Goal: Transaction & Acquisition: Obtain resource

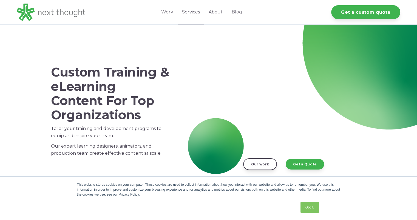
click at [193, 14] on link "Services" at bounding box center [191, 12] width 27 height 24
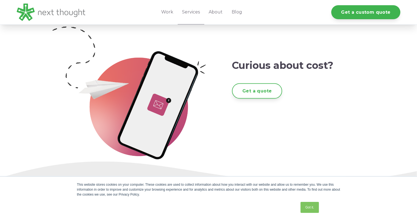
scroll to position [973, 0]
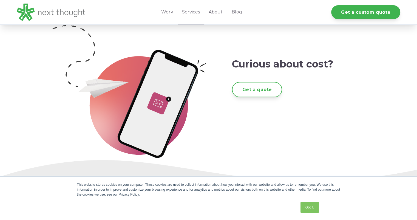
drag, startPoint x: 419, startPoint y: 21, endPoint x: 421, endPoint y: 179, distance: 158.0
click at [253, 93] on link "Get a quote" at bounding box center [257, 88] width 50 height 15
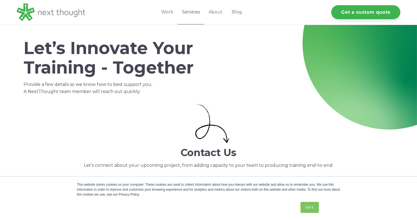
click at [192, 11] on link "Services" at bounding box center [191, 12] width 27 height 24
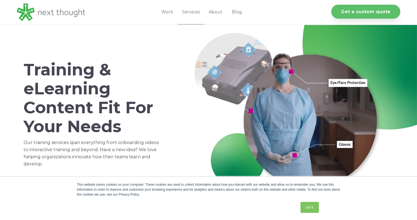
click at [342, 14] on link "Get a custom quote" at bounding box center [365, 12] width 69 height 14
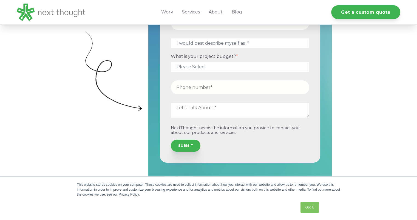
scroll to position [237, 0]
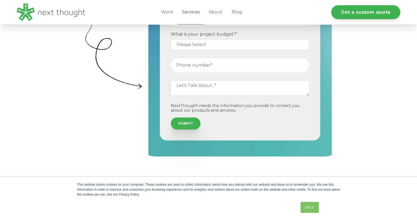
click at [189, 12] on link "Services" at bounding box center [191, 12] width 27 height 24
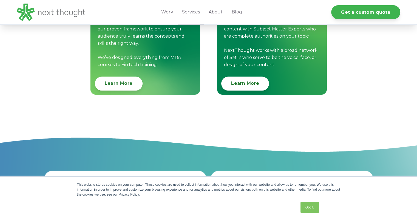
scroll to position [660, 0]
